Goal: Find specific page/section: Find specific page/section

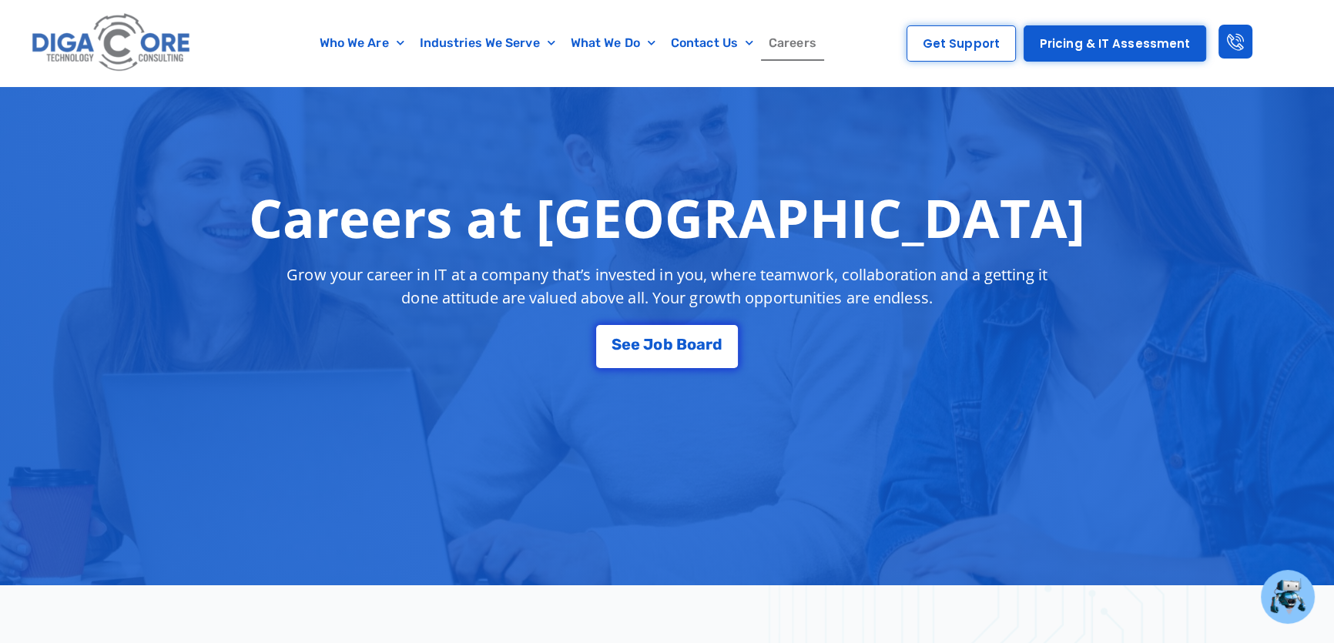
scroll to position [149, 0]
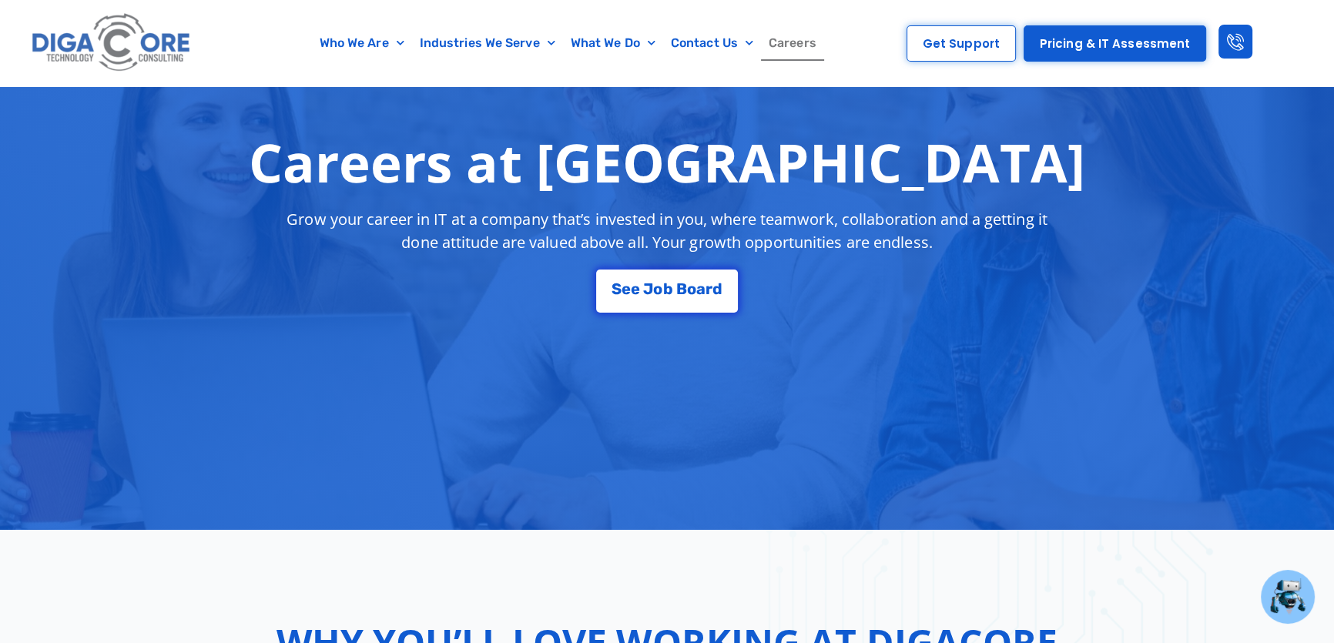
scroll to position [280, 0]
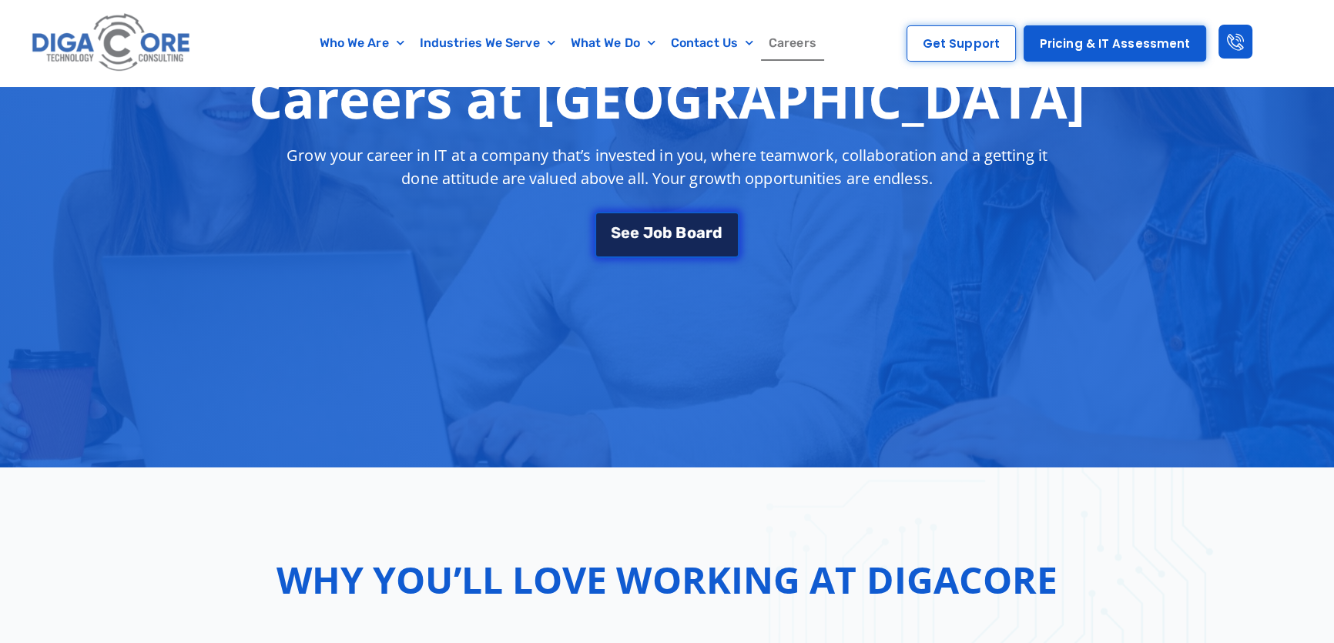
click at [679, 231] on span "B" at bounding box center [681, 232] width 11 height 15
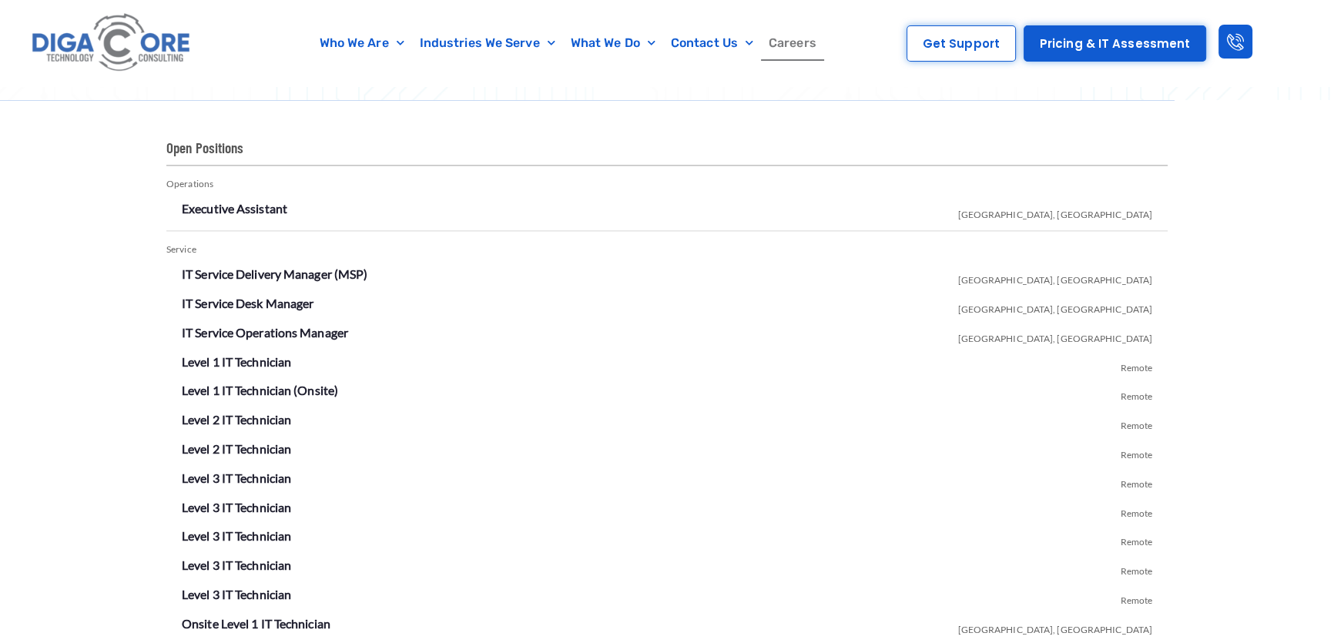
scroll to position [2705, 0]
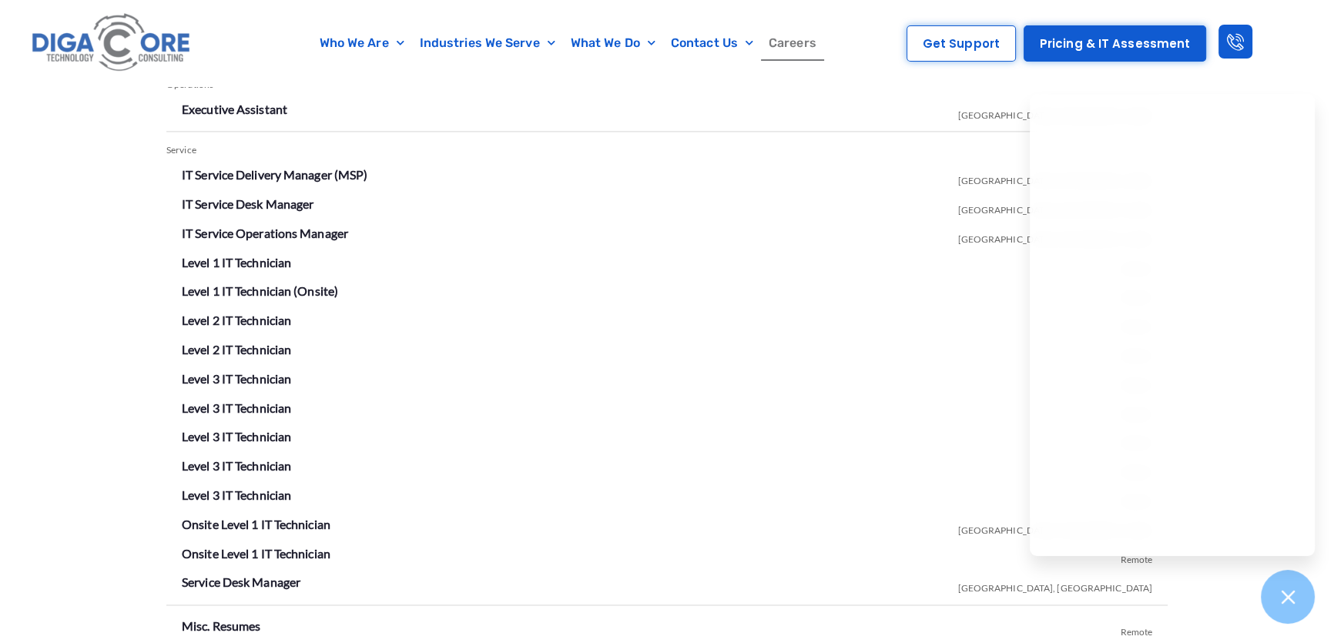
click at [96, 322] on div "Open Positions Operations Executive Assistant [GEOGRAPHIC_DATA], [GEOGRAPHIC_DA…" at bounding box center [667, 359] width 1334 height 717
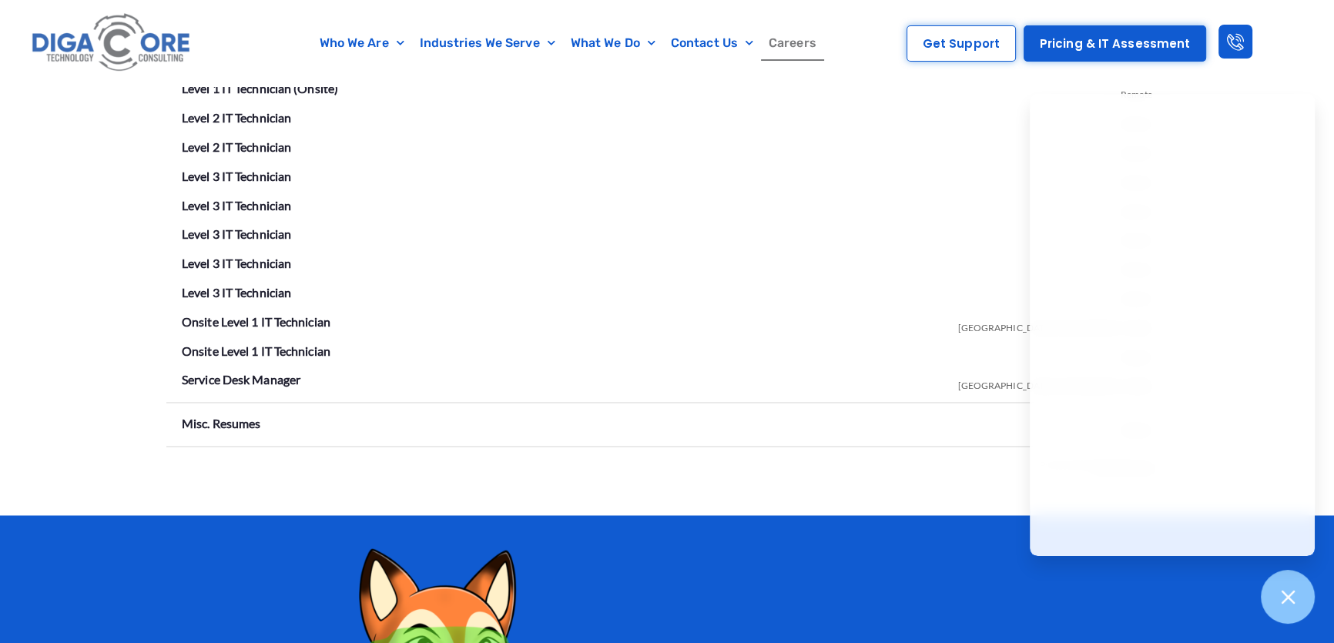
scroll to position [2915, 0]
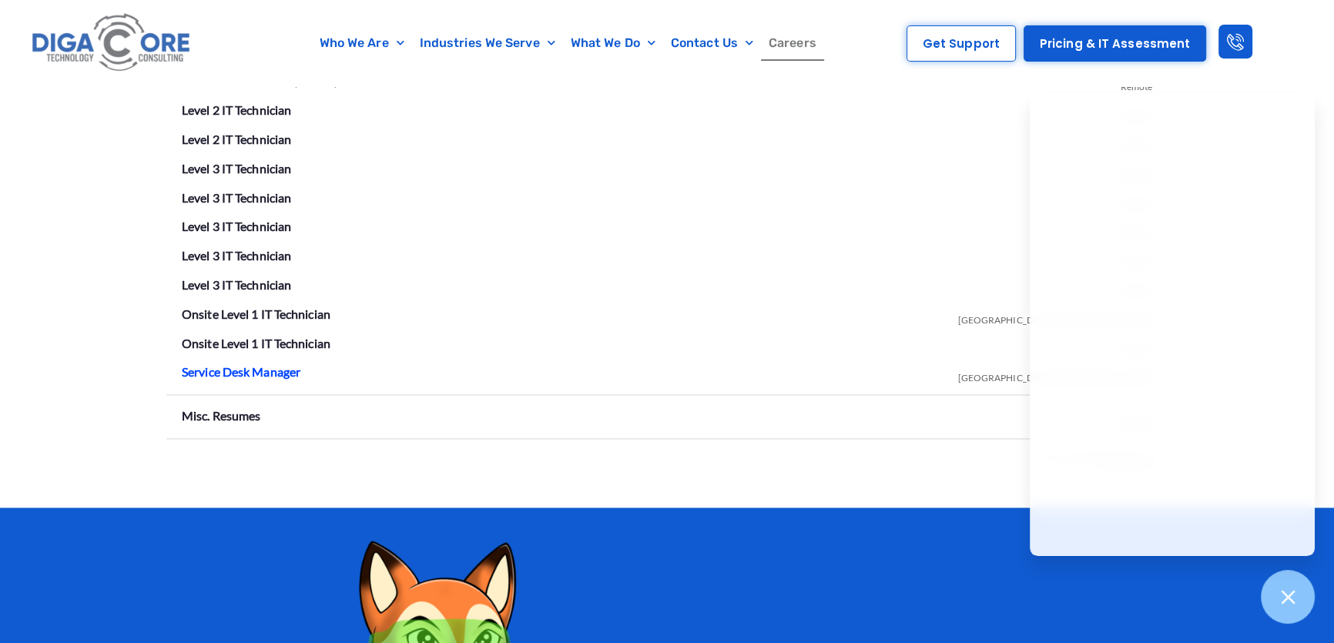
click at [256, 368] on link "Service Desk Manager" at bounding box center [241, 371] width 119 height 15
